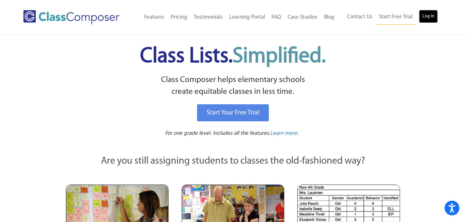
click at [435, 17] on link "Log In" at bounding box center [428, 16] width 19 height 13
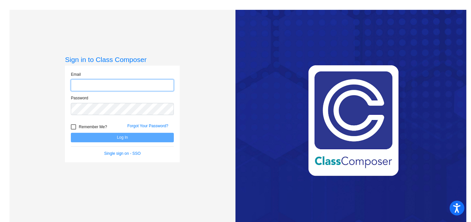
click at [130, 88] on input "email" at bounding box center [122, 85] width 103 height 12
type input "[PERSON_NAME][EMAIL_ADDRESS][PERSON_NAME][DOMAIN_NAME]"
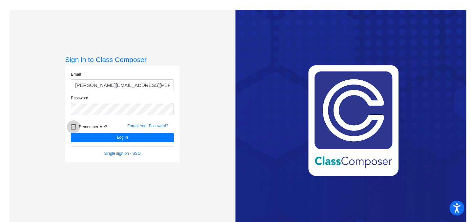
click at [73, 125] on div at bounding box center [73, 126] width 5 height 5
click at [73, 130] on input "Remember Me?" at bounding box center [73, 130] width 0 height 0
checkbox input "true"
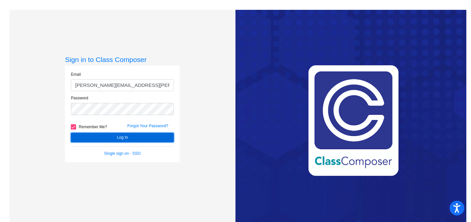
click at [87, 139] on button "Log In" at bounding box center [122, 138] width 103 height 10
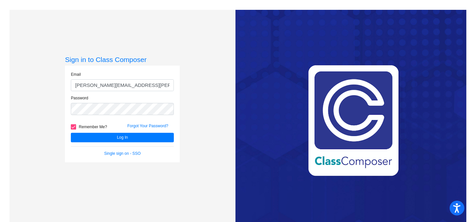
click at [83, 177] on div "Sign in to Class Composer Email [PERSON_NAME][EMAIL_ADDRESS][PERSON_NAME][DOMAI…" at bounding box center [122, 120] width 115 height 131
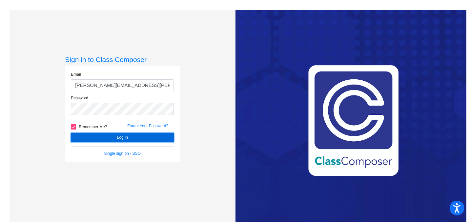
click at [122, 137] on button "Log In" at bounding box center [122, 138] width 103 height 10
